Goal: Task Accomplishment & Management: Manage account settings

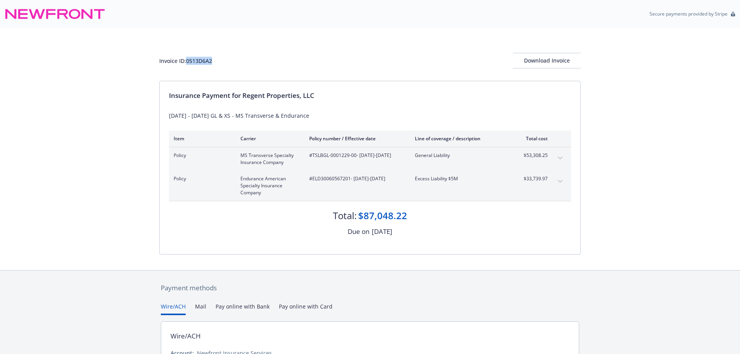
drag, startPoint x: 223, startPoint y: 61, endPoint x: 189, endPoint y: 61, distance: 33.8
click at [189, 61] on div "Invoice ID: 0513D6A2 Download Invoice" at bounding box center [370, 61] width 422 height 16
copy div "0513D6A2"
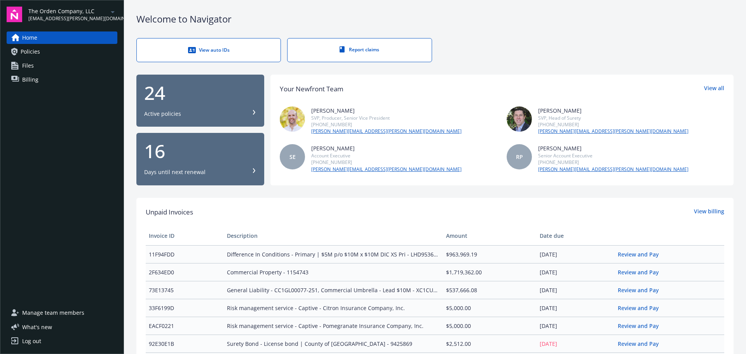
click at [27, 63] on span "Files" at bounding box center [28, 65] width 12 height 12
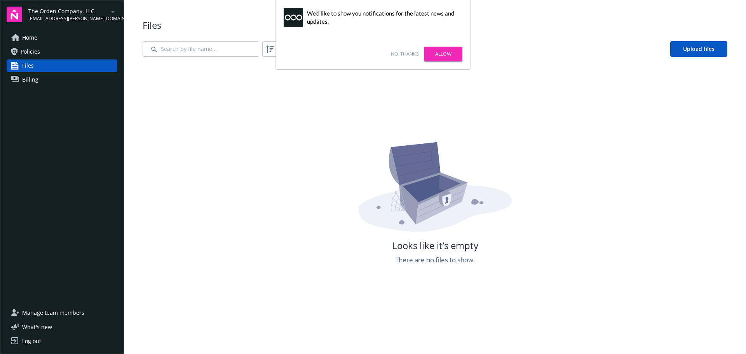
click at [441, 54] on link "Allow" at bounding box center [443, 54] width 38 height 15
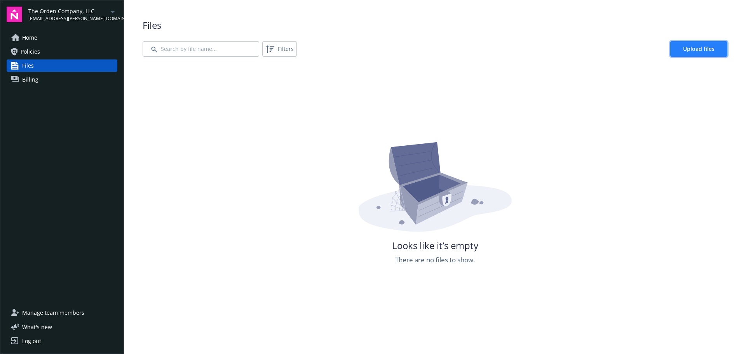
click at [687, 49] on span "Upload files" at bounding box center [698, 48] width 31 height 7
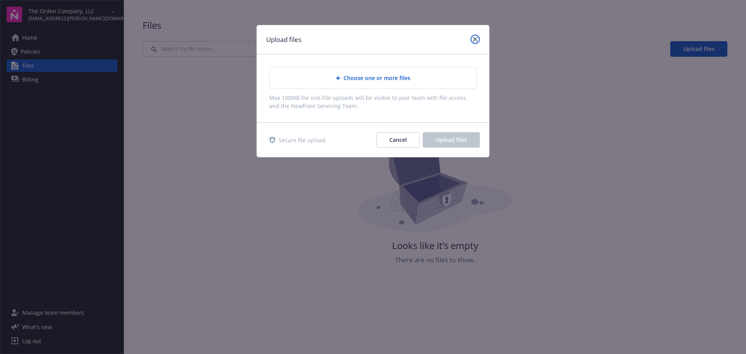
click at [474, 38] on icon "close" at bounding box center [475, 39] width 5 height 5
